Goal: Task Accomplishment & Management: Complete application form

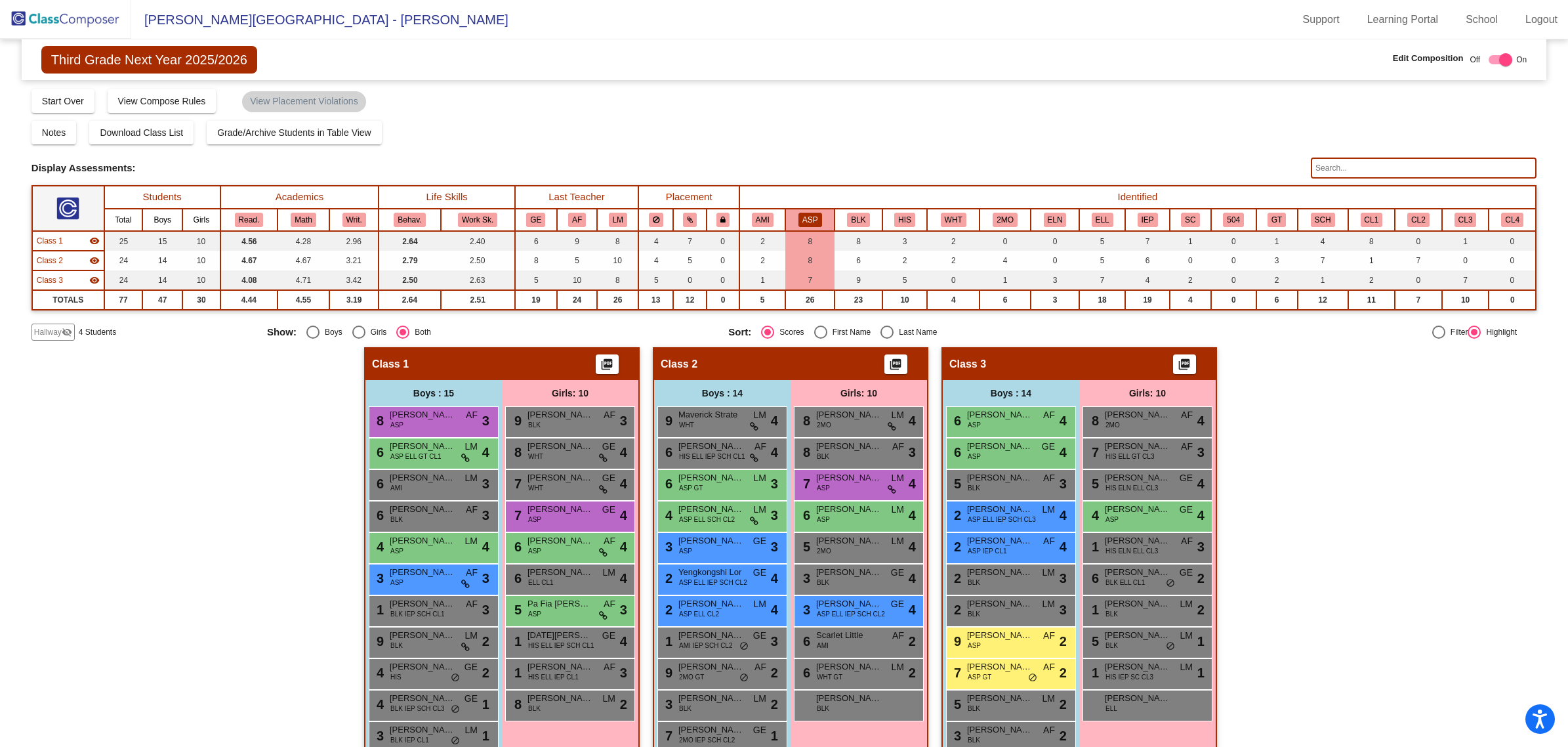
scroll to position [149, 0]
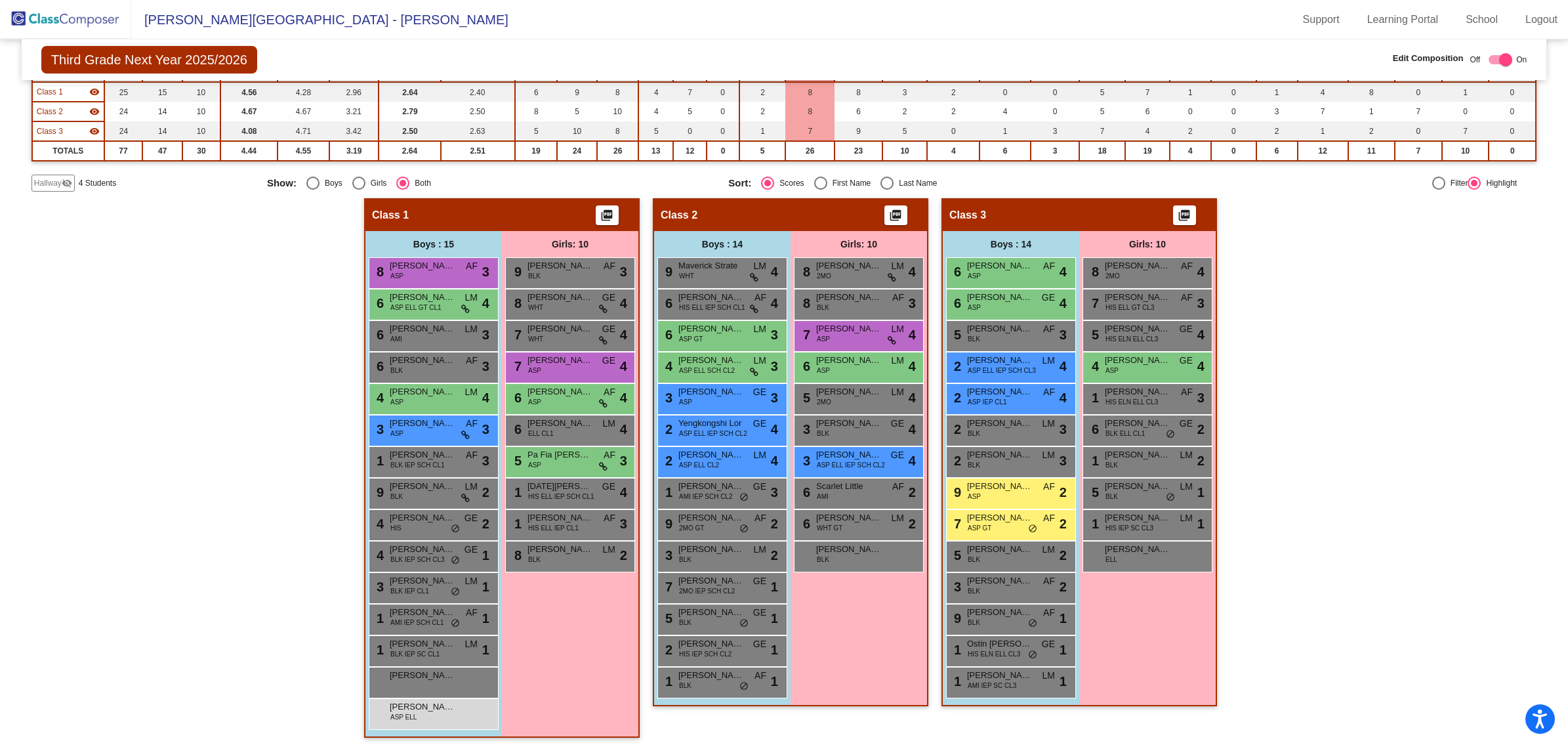
click at [66, 18] on img at bounding box center [65, 20] width 131 height 39
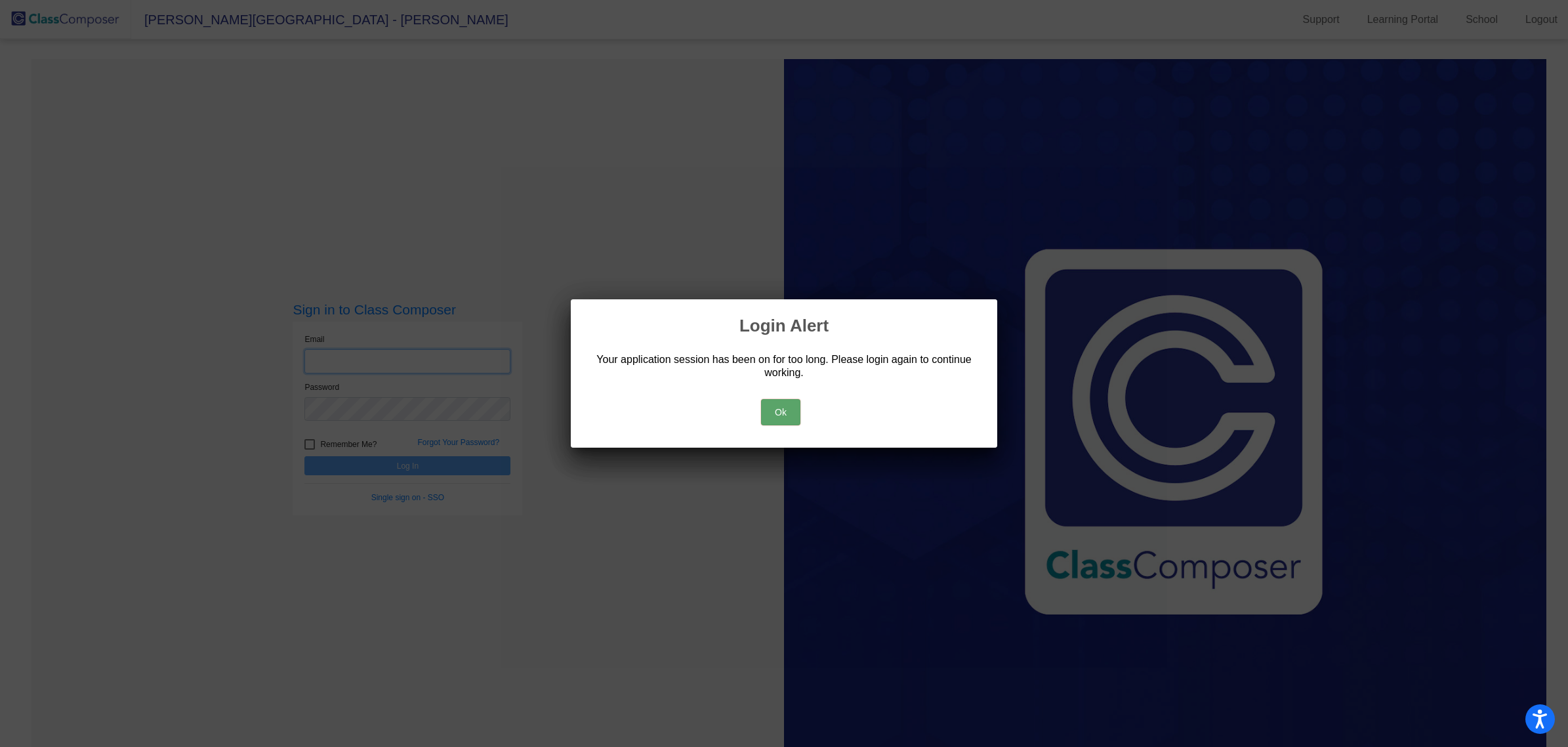
type input "[EMAIL_ADDRESS][DOMAIN_NAME]"
click at [774, 418] on button "Ok" at bounding box center [781, 412] width 39 height 26
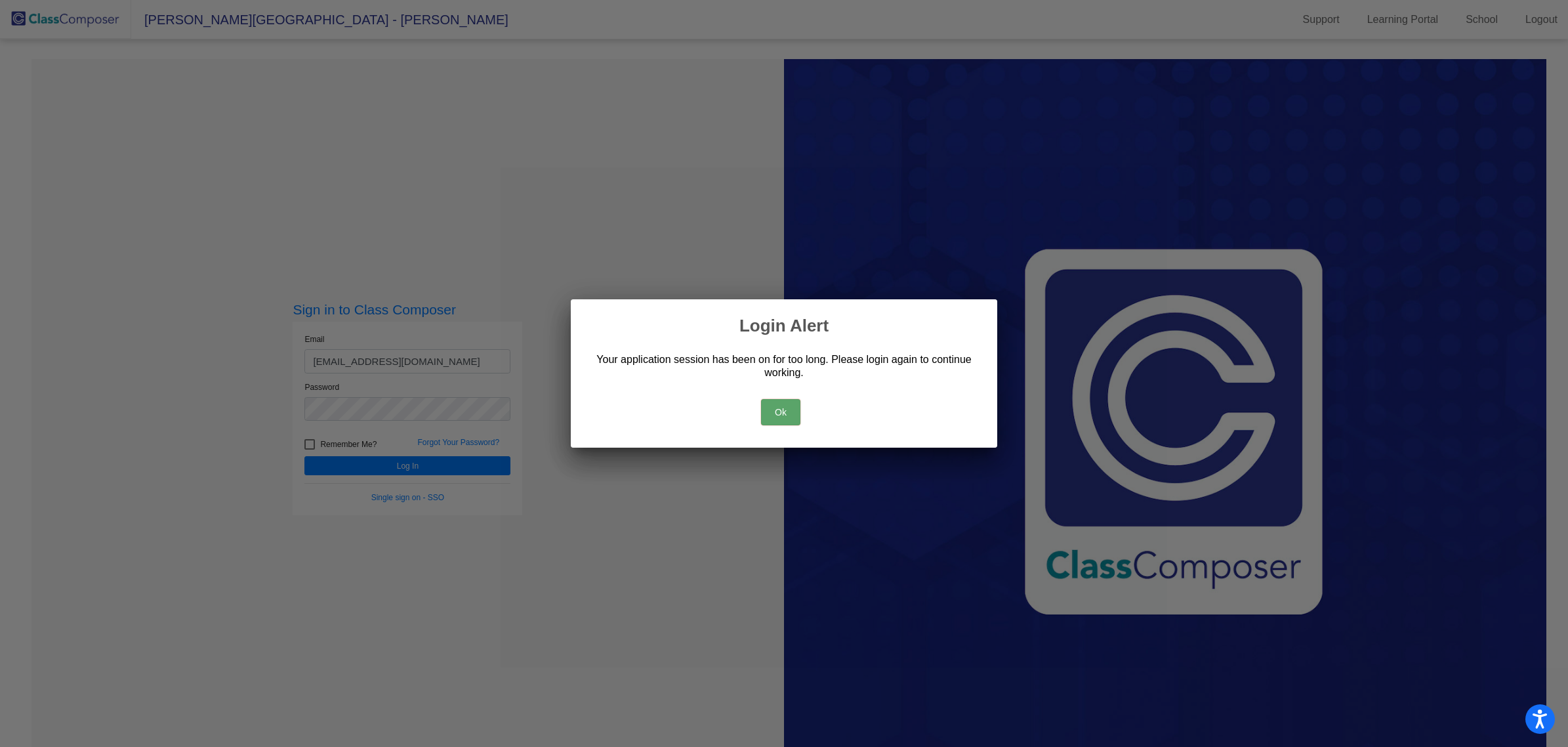
click at [774, 398] on div "Ok" at bounding box center [784, 408] width 395 height 46
click at [778, 405] on button "Ok" at bounding box center [781, 412] width 39 height 26
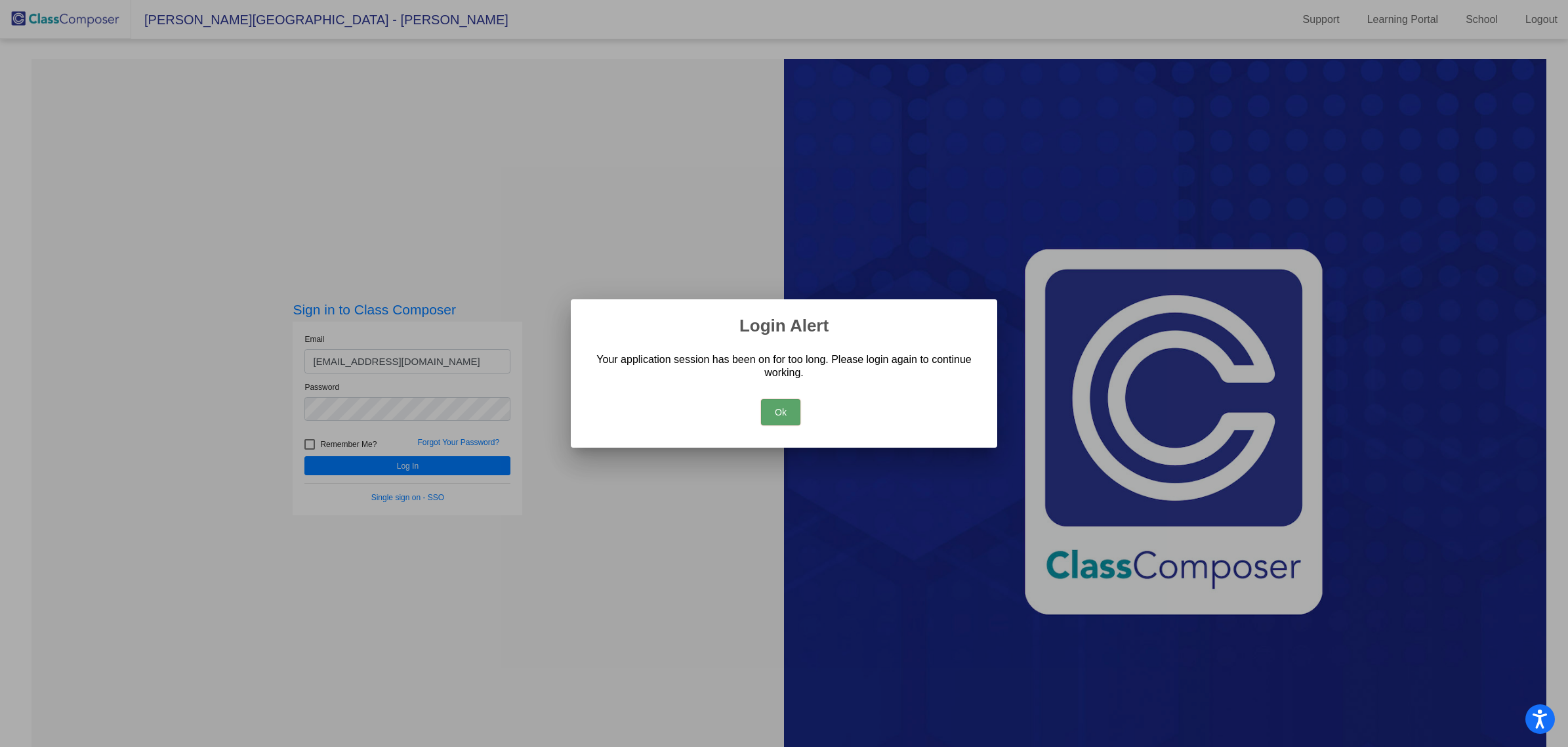
click at [789, 412] on button "Ok" at bounding box center [781, 412] width 39 height 26
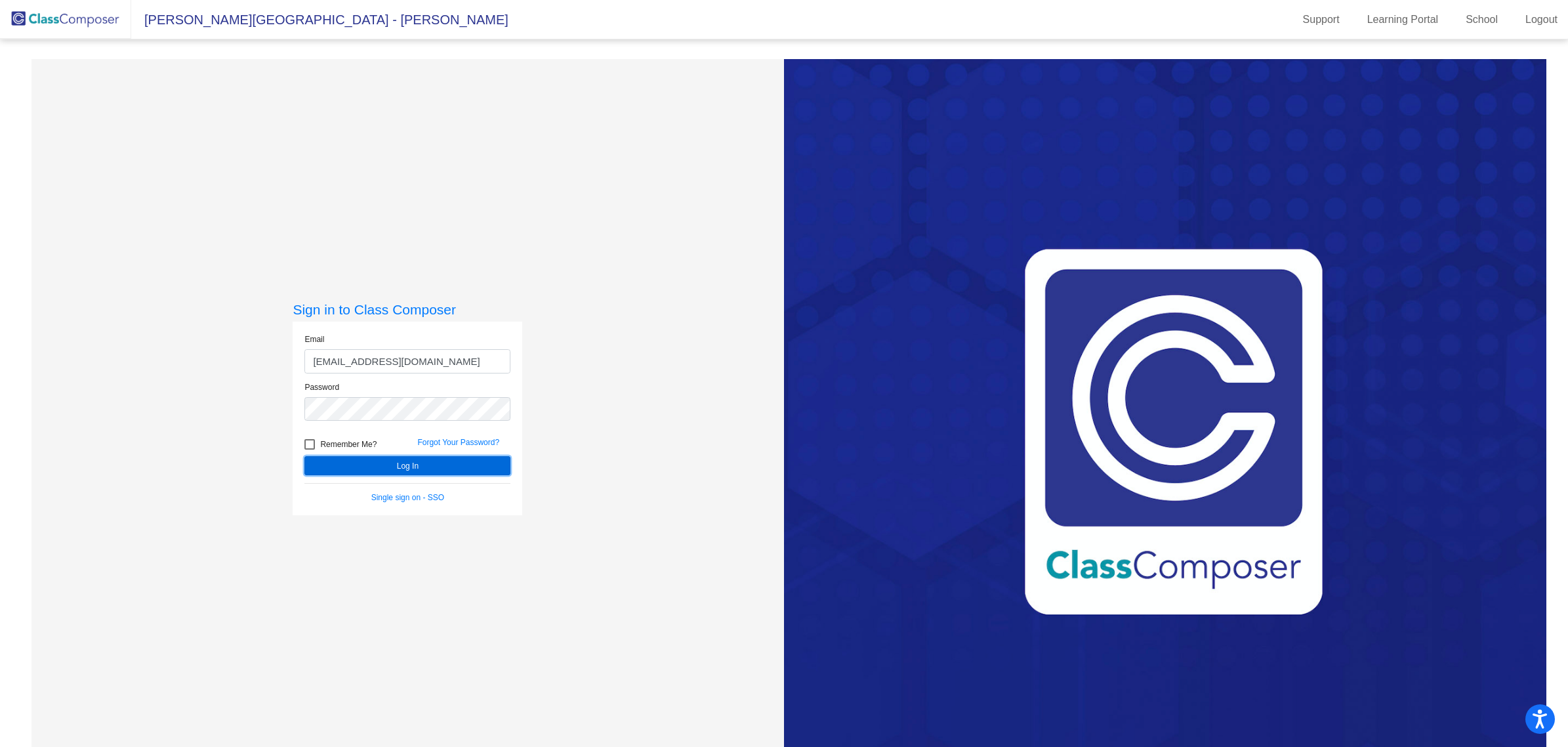
click at [451, 467] on button "Log In" at bounding box center [407, 465] width 206 height 19
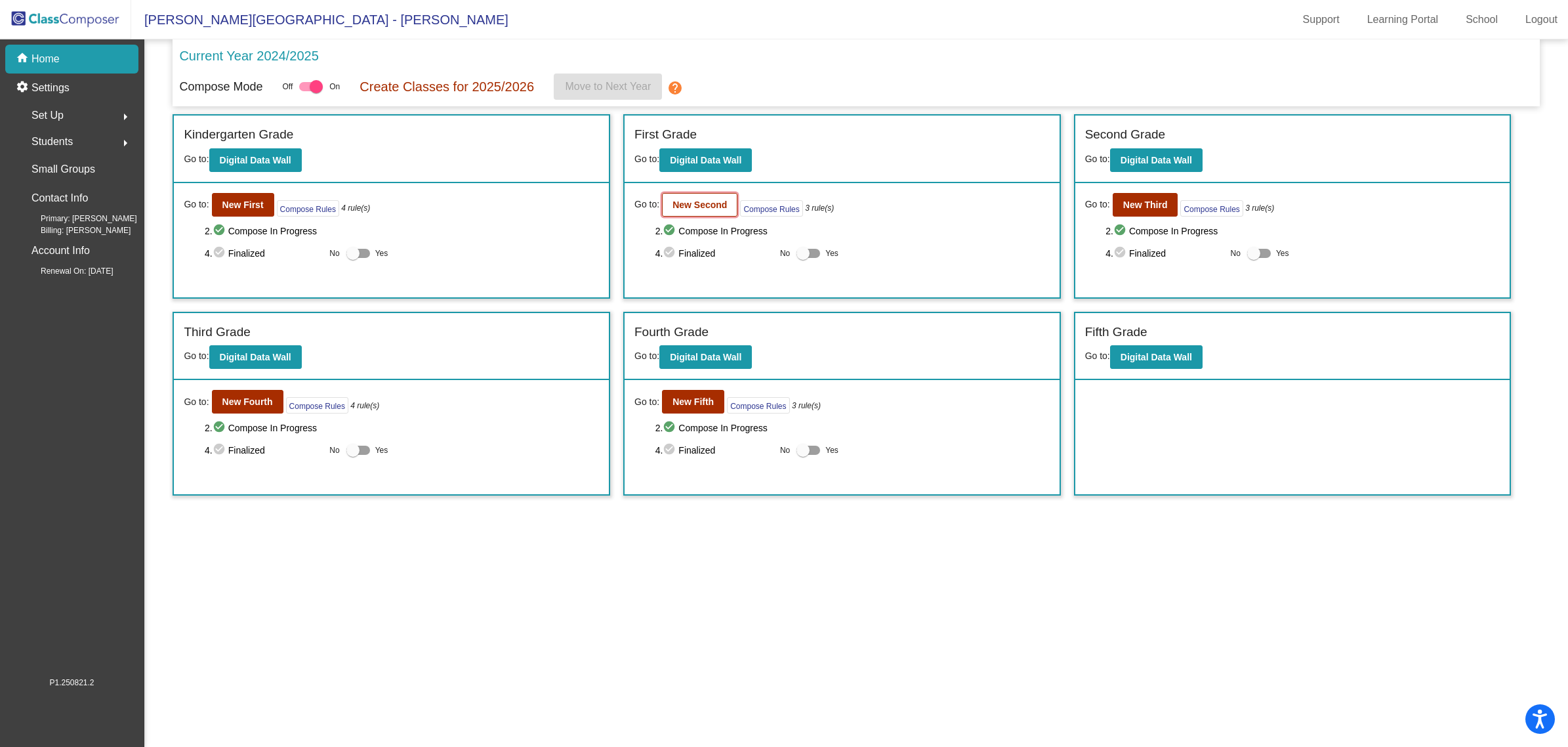
click at [689, 214] on button "New Second" at bounding box center [700, 204] width 76 height 23
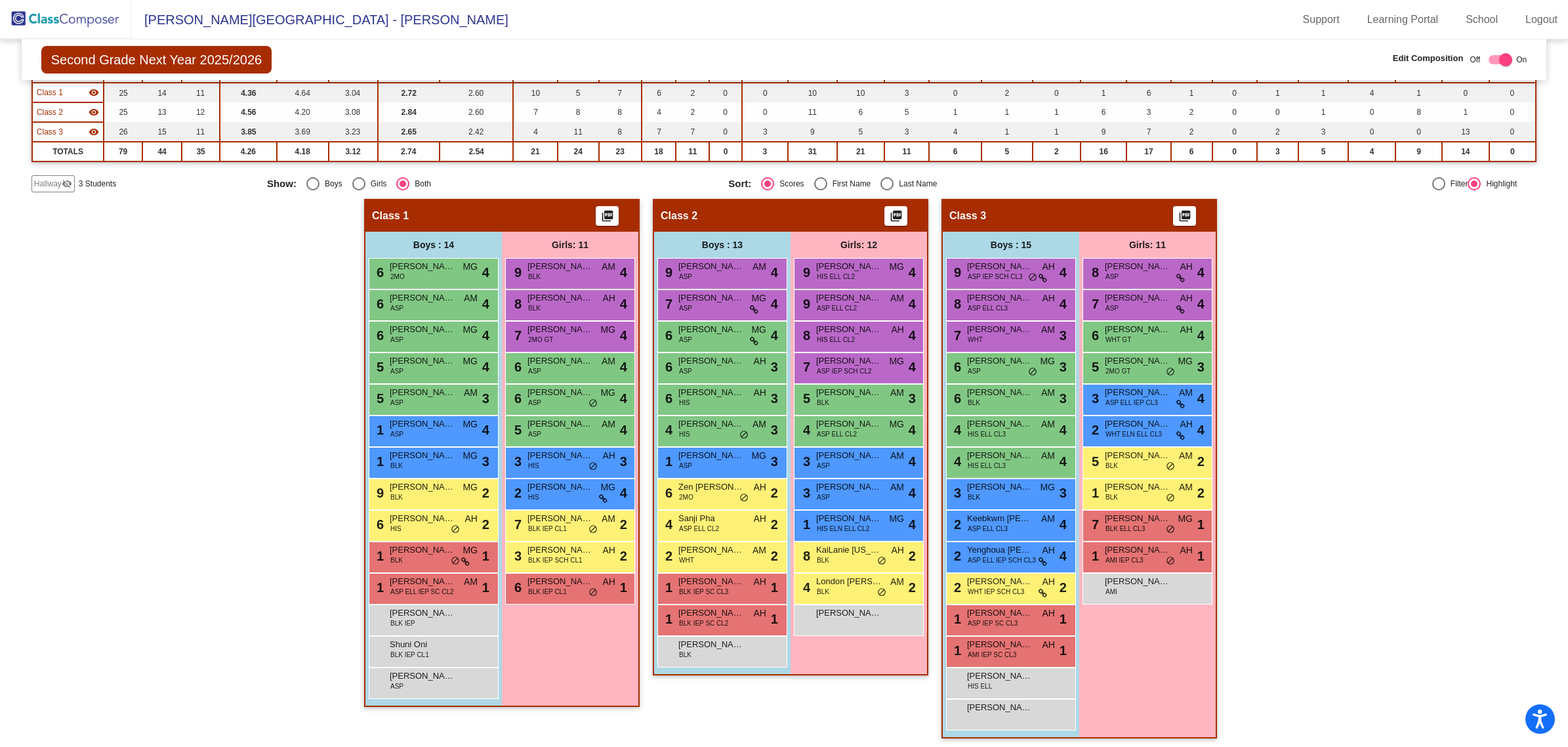
scroll to position [149, 0]
click at [82, 5] on img at bounding box center [65, 20] width 131 height 39
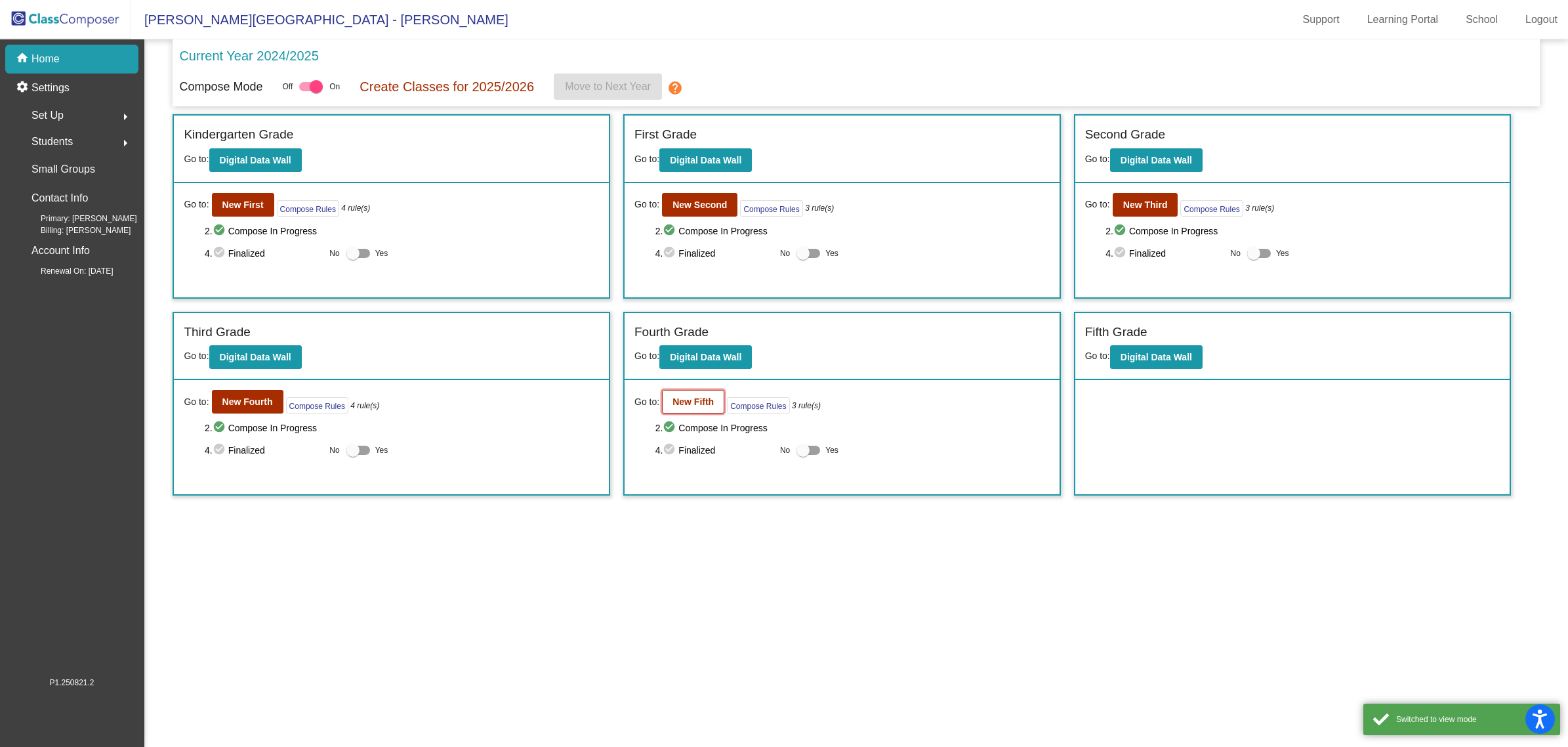
click at [699, 394] on button "New Fifth" at bounding box center [693, 401] width 62 height 23
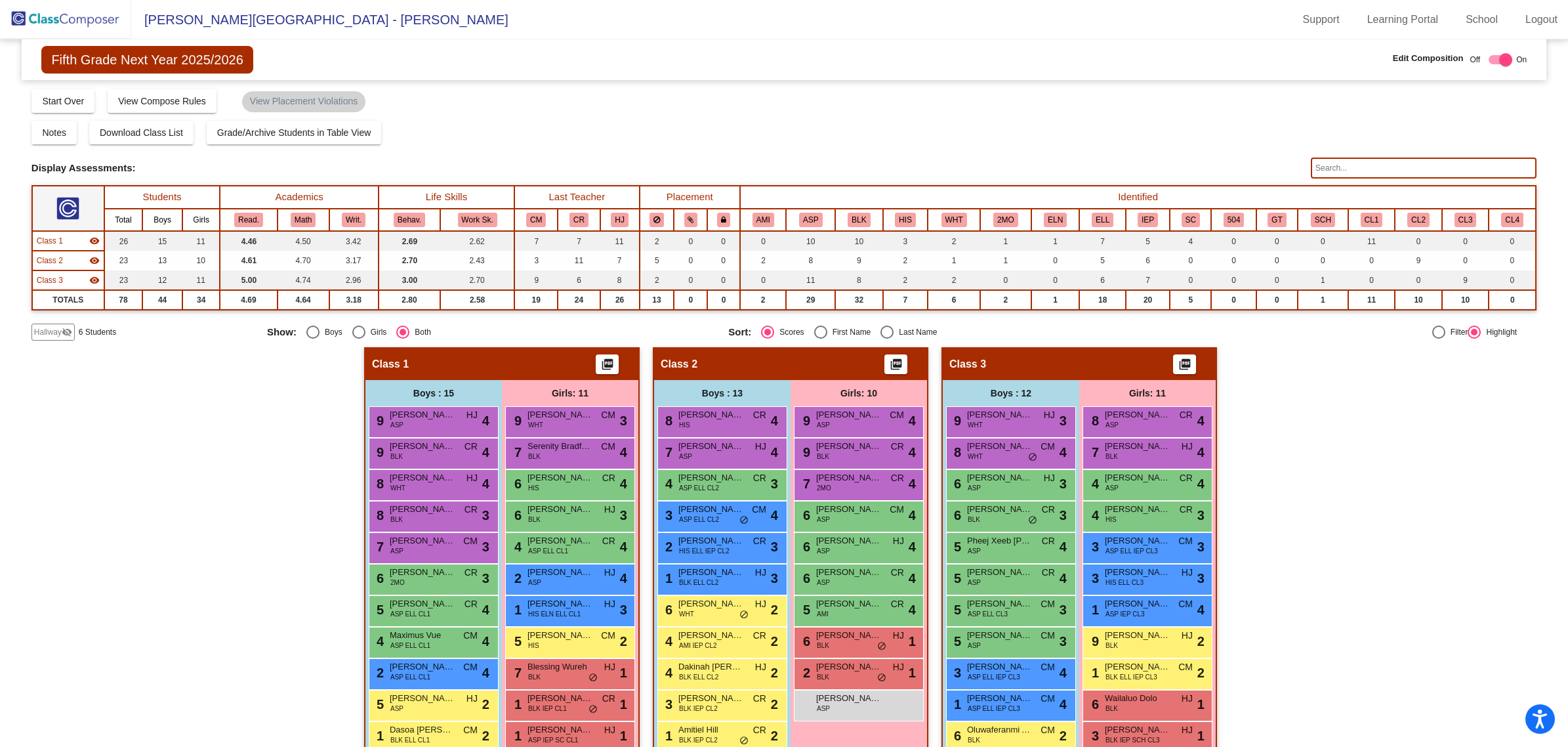
click at [53, 326] on span "Hallway" at bounding box center [47, 332] width 28 height 12
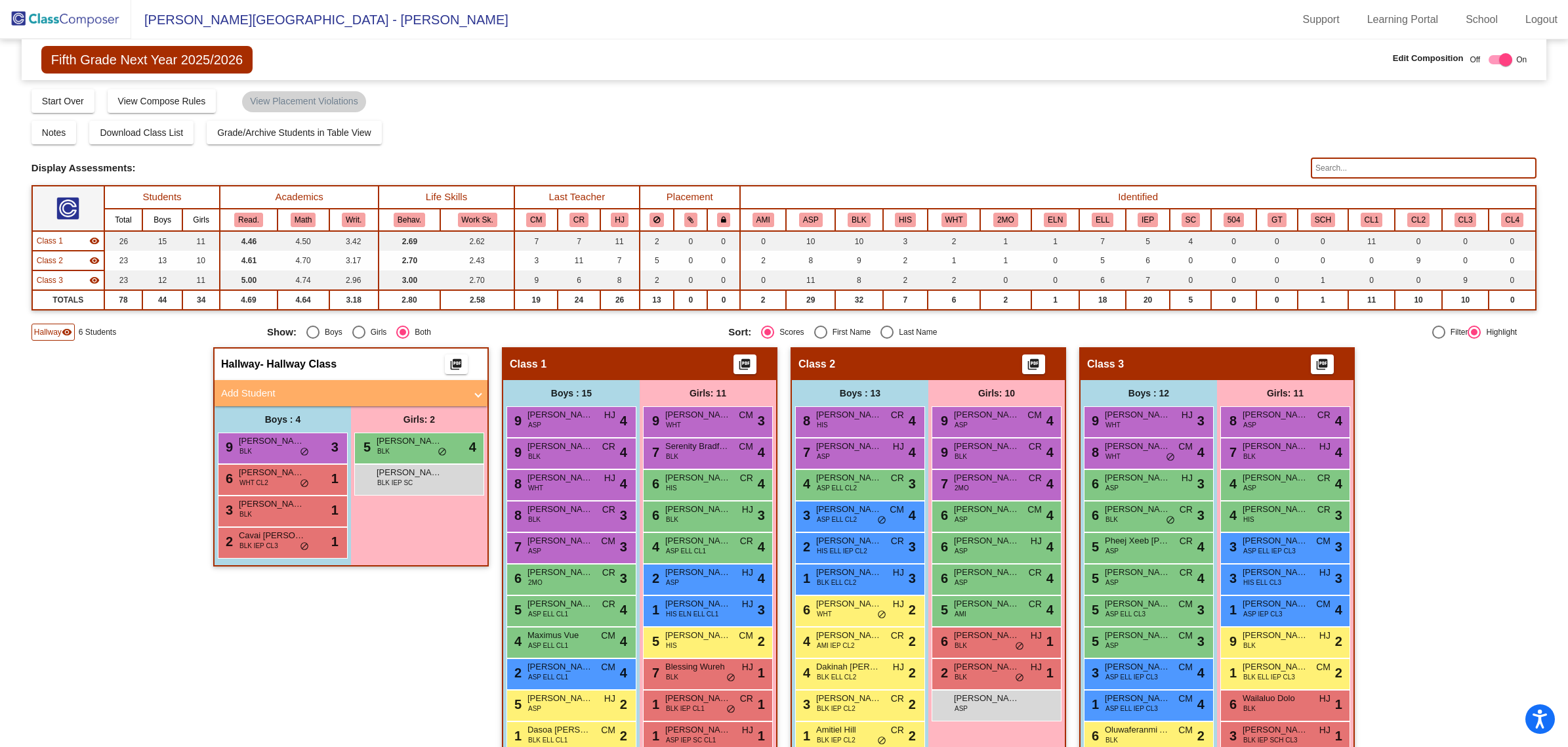
click at [322, 391] on mat-panel-title "Add Student" at bounding box center [343, 393] width 244 height 15
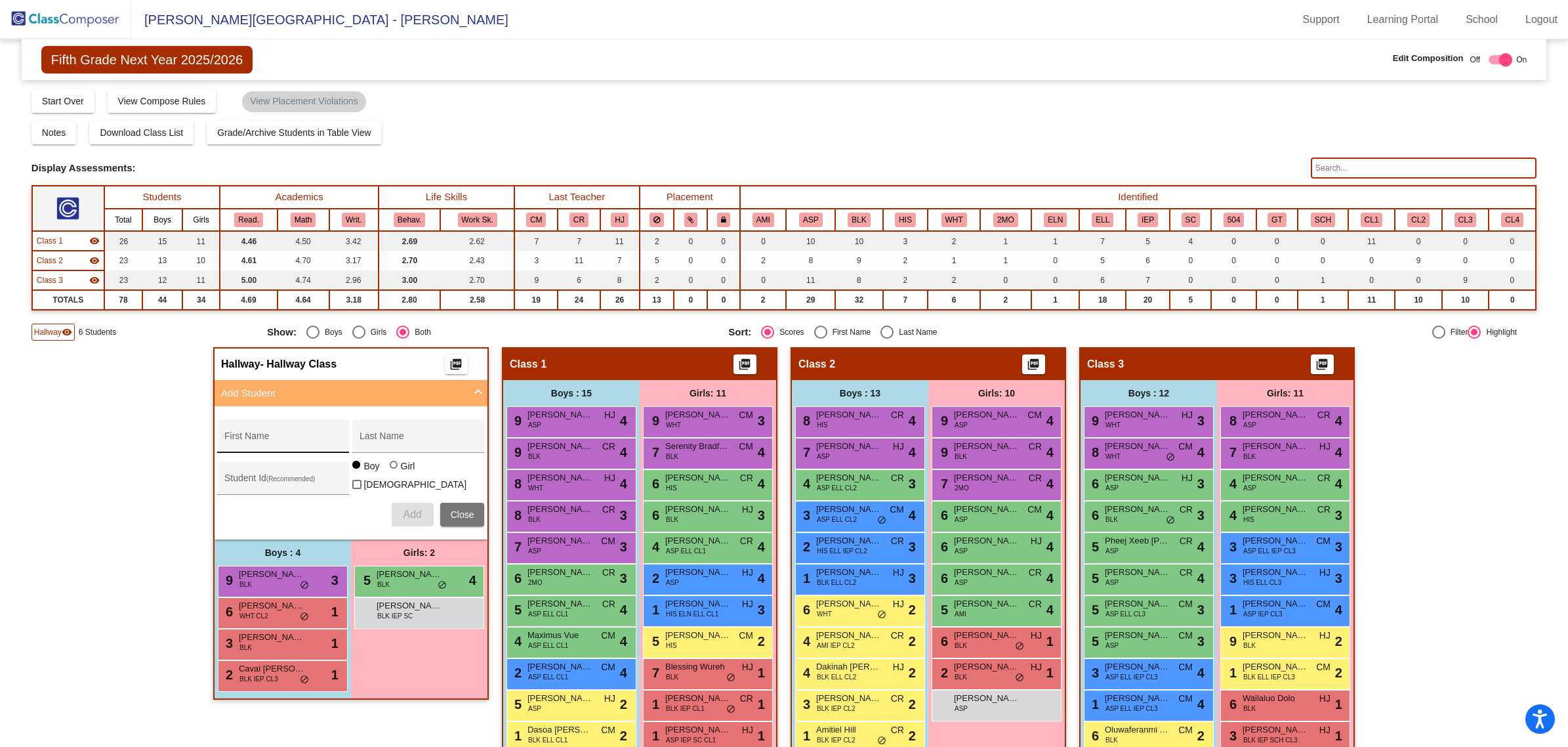
click at [301, 430] on div "First Name" at bounding box center [283, 440] width 118 height 27
type input "Delight"
click at [432, 436] on input "Last Name" at bounding box center [418, 441] width 118 height 10
type input "Moraa"
click at [392, 469] on div at bounding box center [394, 464] width 7 height 8
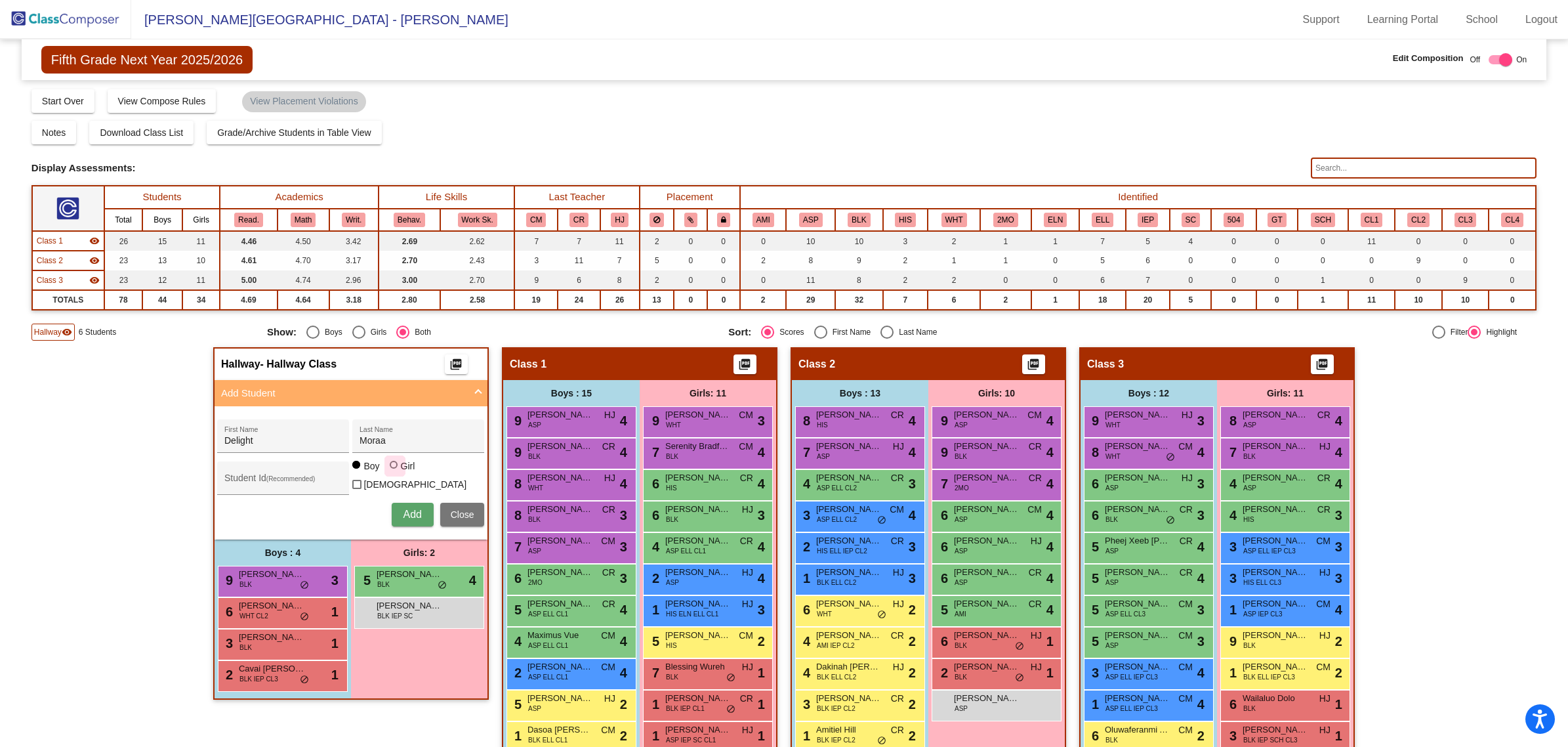
click at [394, 471] on input "Girl" at bounding box center [394, 471] width 1 height 1
radio input "true"
click at [301, 478] on input "Student Id (Recommended)" at bounding box center [283, 483] width 118 height 10
paste input "64016252"
type input "64016252"
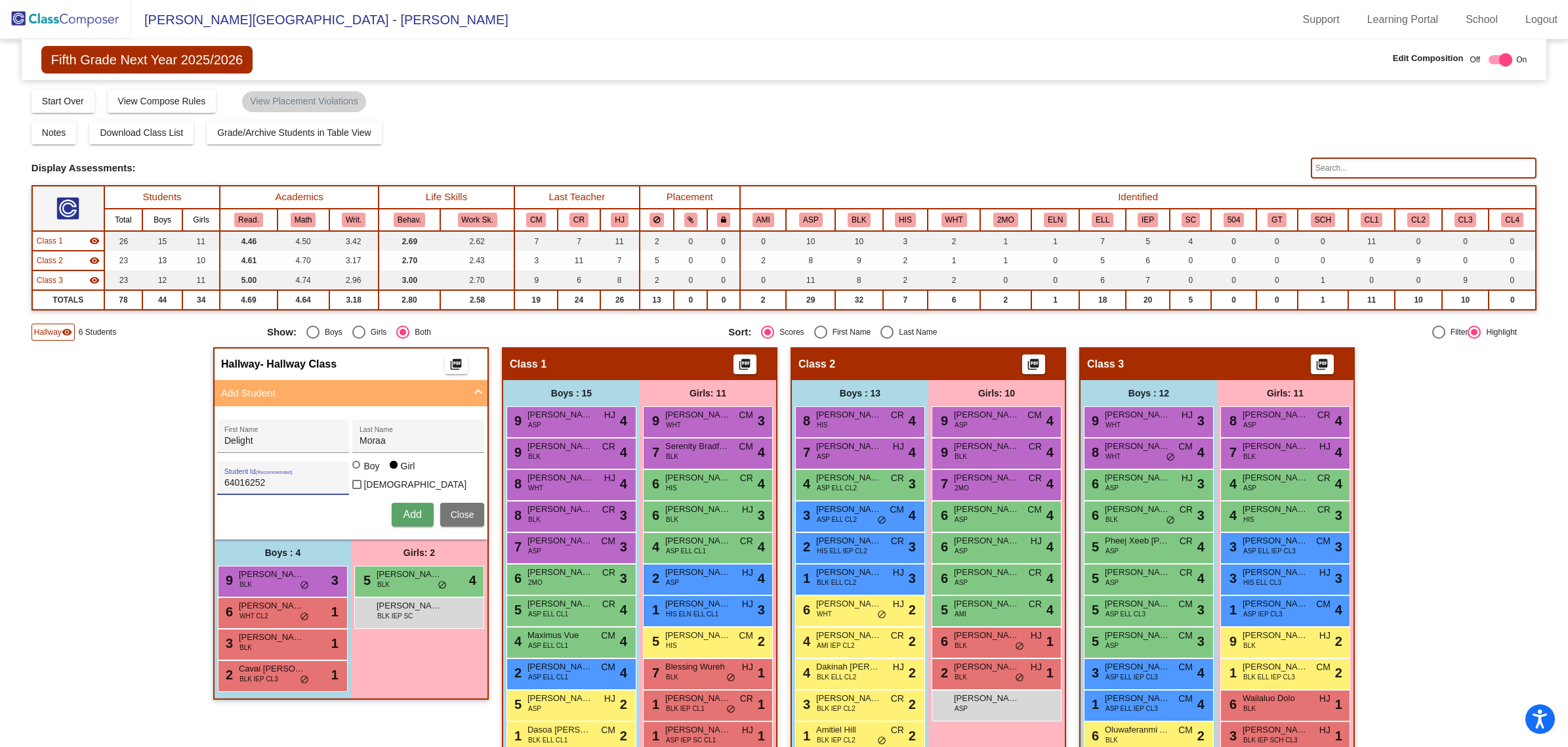
click at [411, 508] on span "Add" at bounding box center [412, 514] width 18 height 11
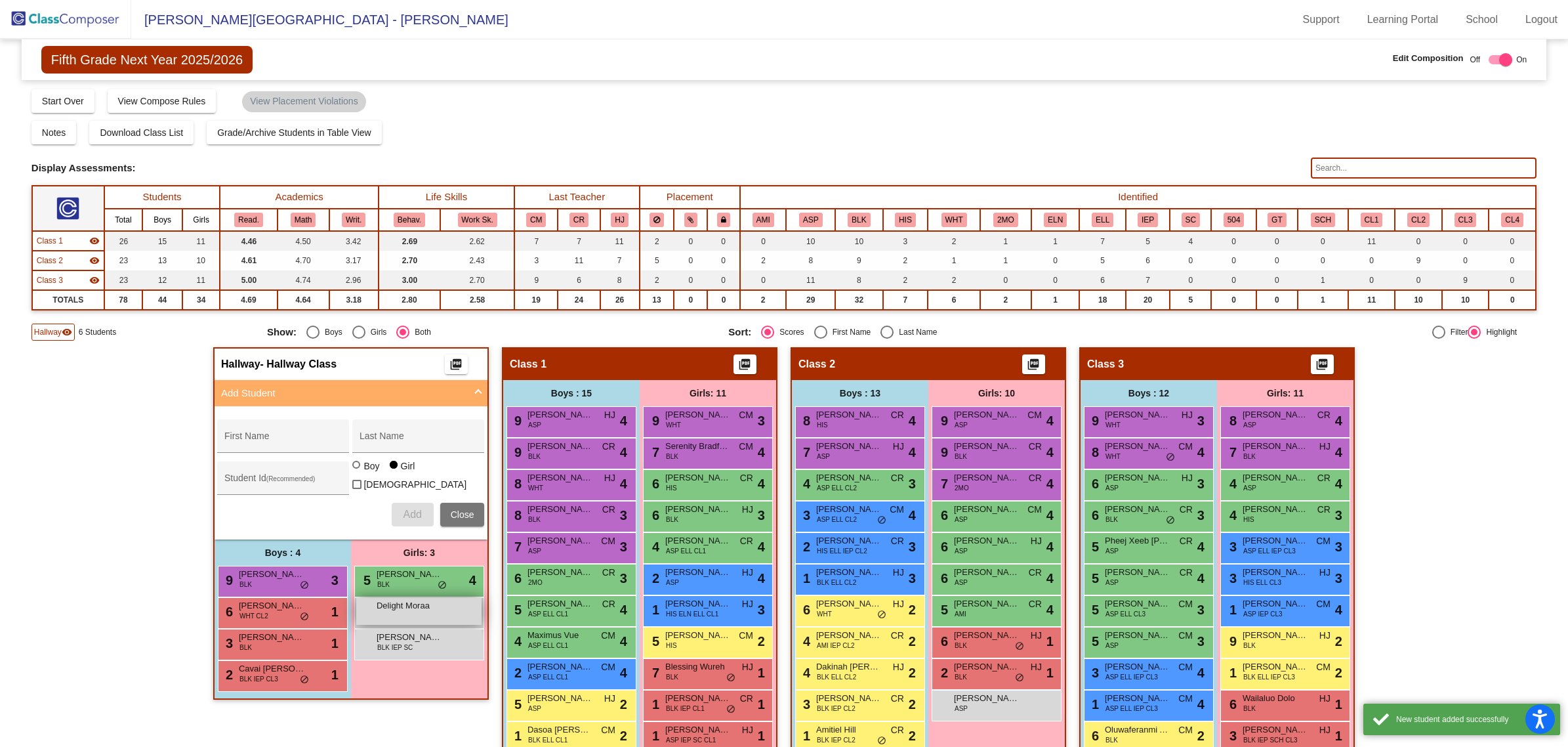
click at [394, 599] on span "Delight Moraa" at bounding box center [409, 605] width 65 height 13
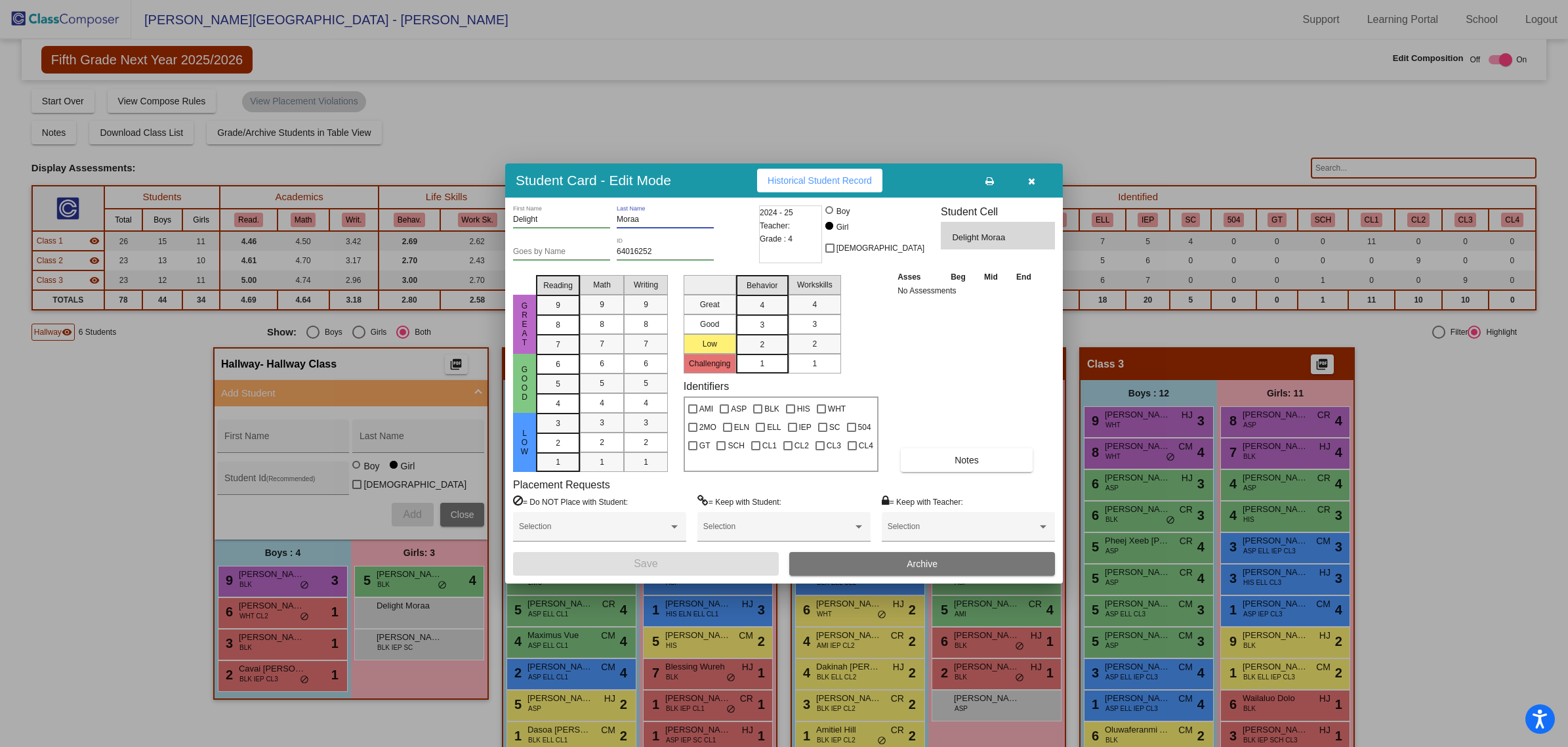
click at [648, 215] on input "Moraa" at bounding box center [664, 220] width 97 height 9
type input "M"
type input "Onyambu"
click at [759, 406] on div at bounding box center [757, 409] width 9 height 9
click at [757, 413] on input "BLK" at bounding box center [757, 413] width 1 height 1
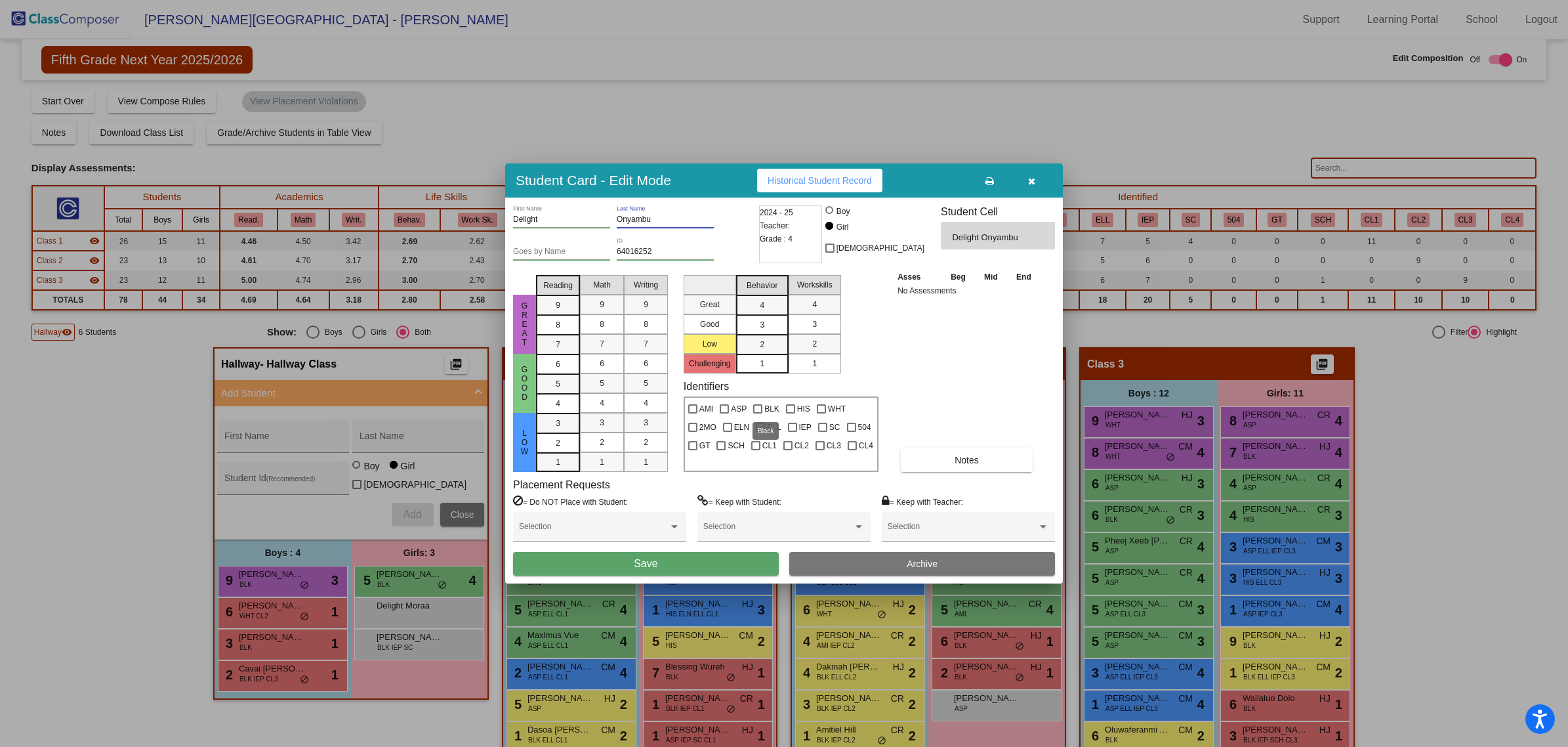
checkbox input "true"
click at [725, 555] on button "Save" at bounding box center [646, 563] width 265 height 23
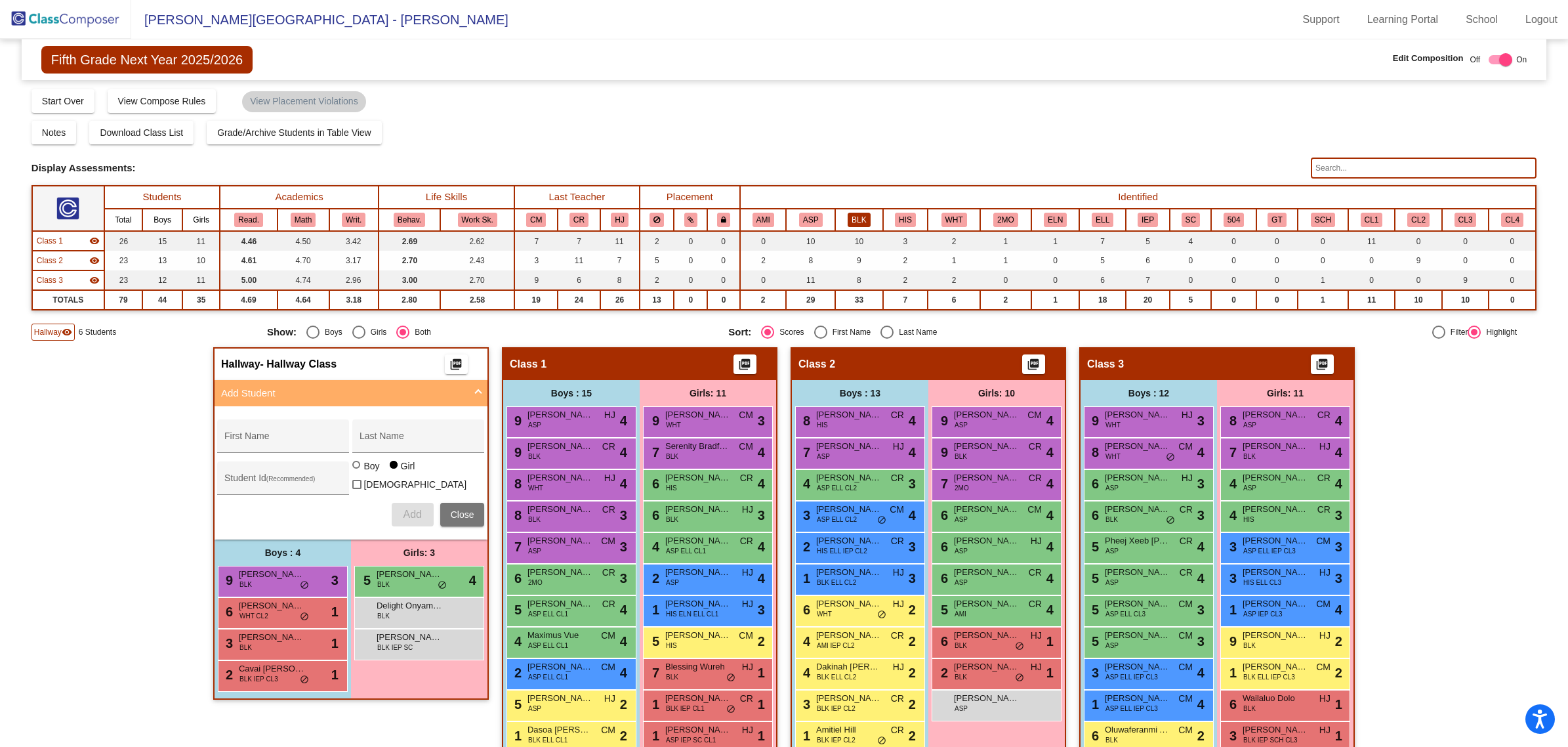
click at [853, 218] on button "BLK" at bounding box center [859, 219] width 22 height 14
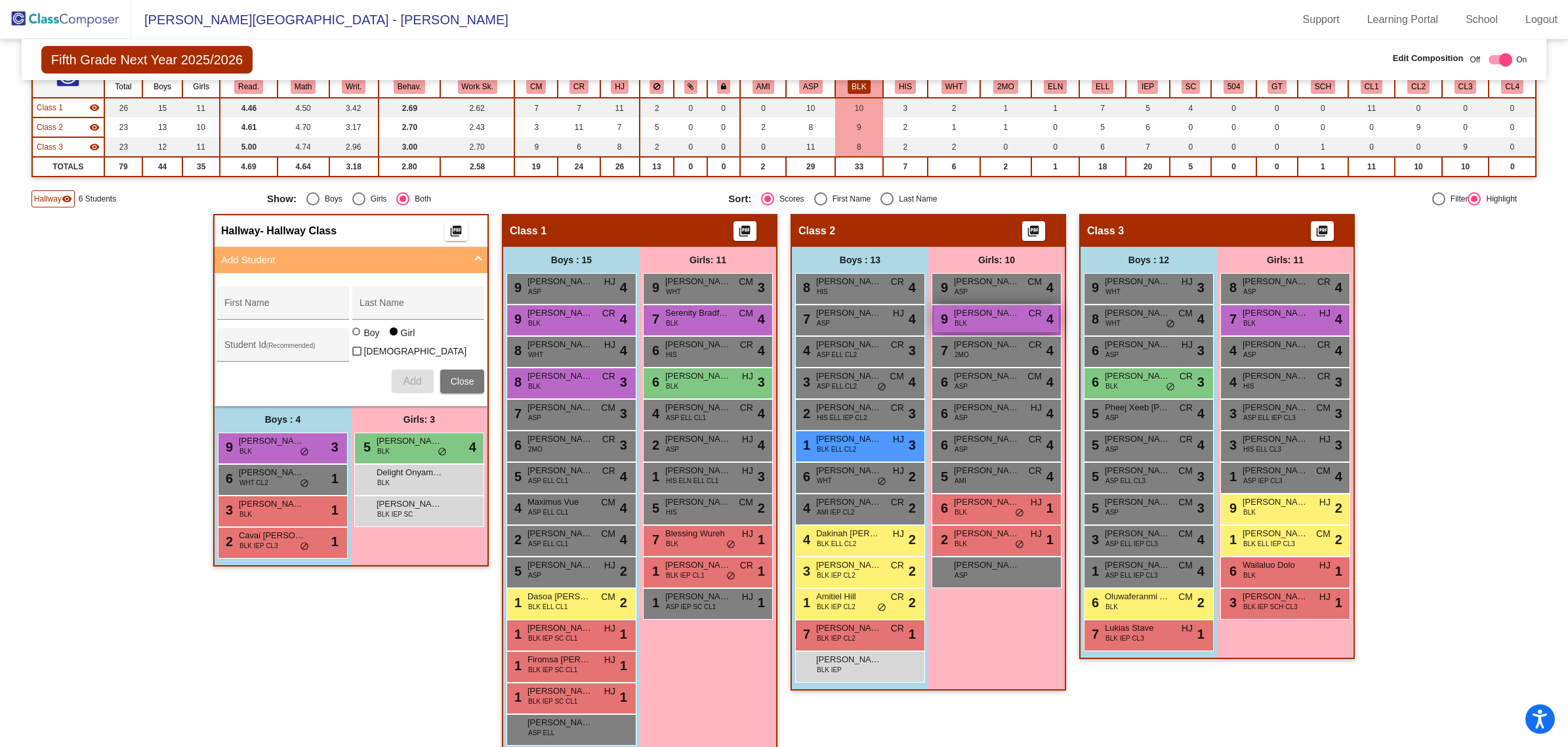
scroll to position [149, 0]
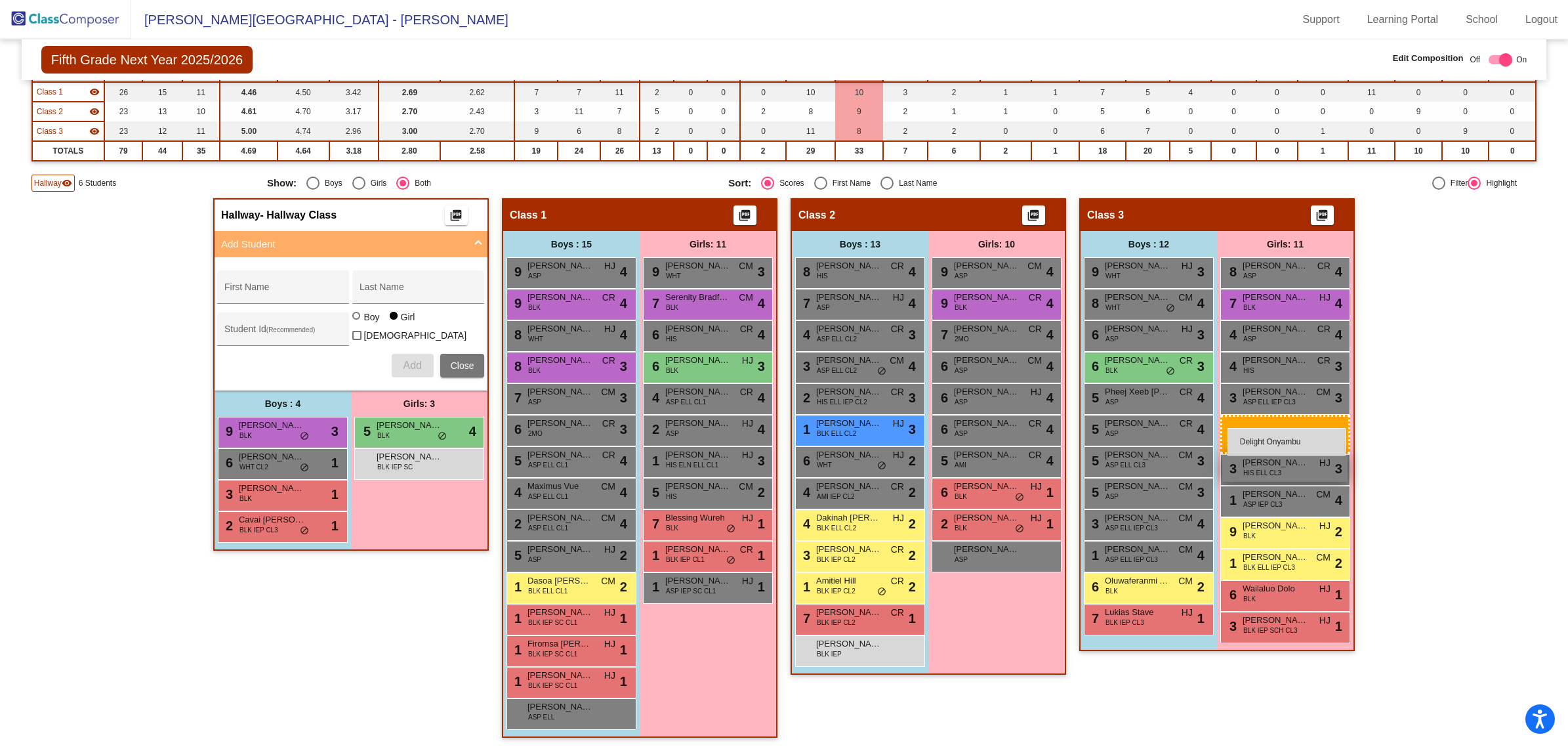
drag, startPoint x: 375, startPoint y: 457, endPoint x: 1230, endPoint y: 430, distance: 855.4
